Goal: Check status: Check status

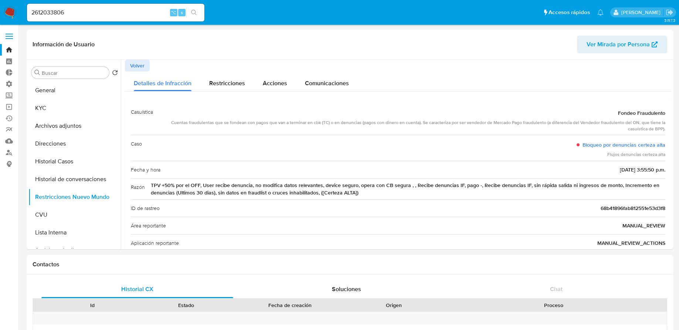
select select "10"
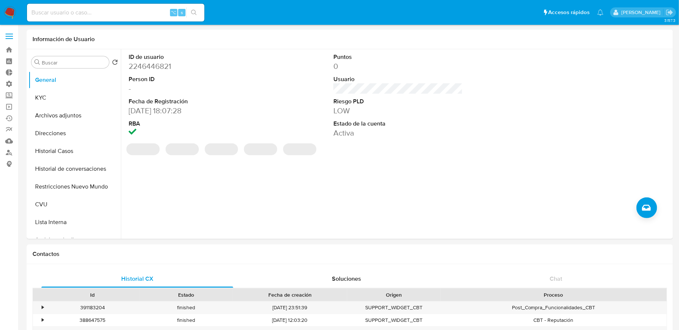
select select "10"
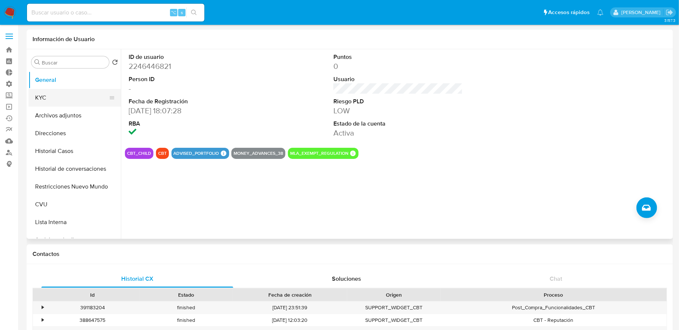
click at [68, 95] on button "KYC" at bounding box center [71, 98] width 87 height 18
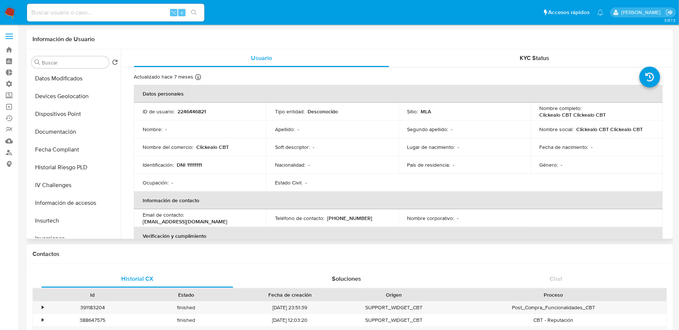
scroll to position [348, 0]
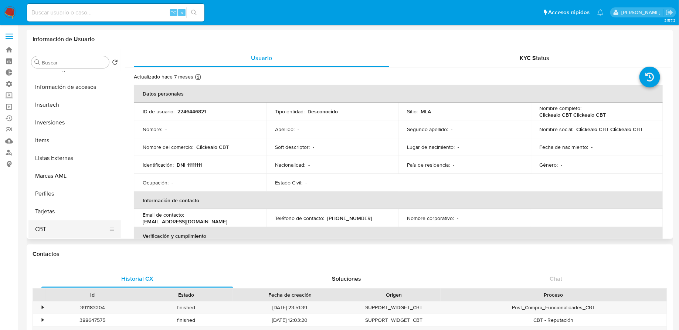
click at [70, 231] on button "CBT" at bounding box center [71, 229] width 87 height 18
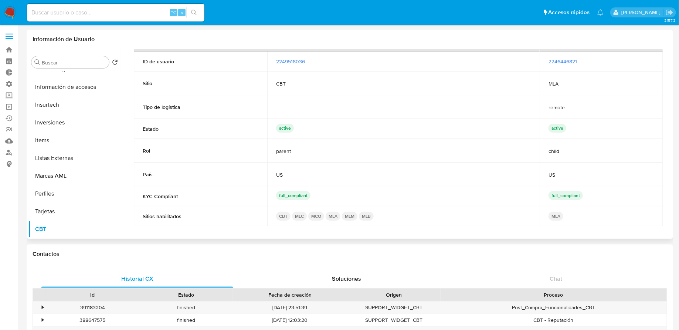
scroll to position [0, 0]
